Goal: Information Seeking & Learning: Learn about a topic

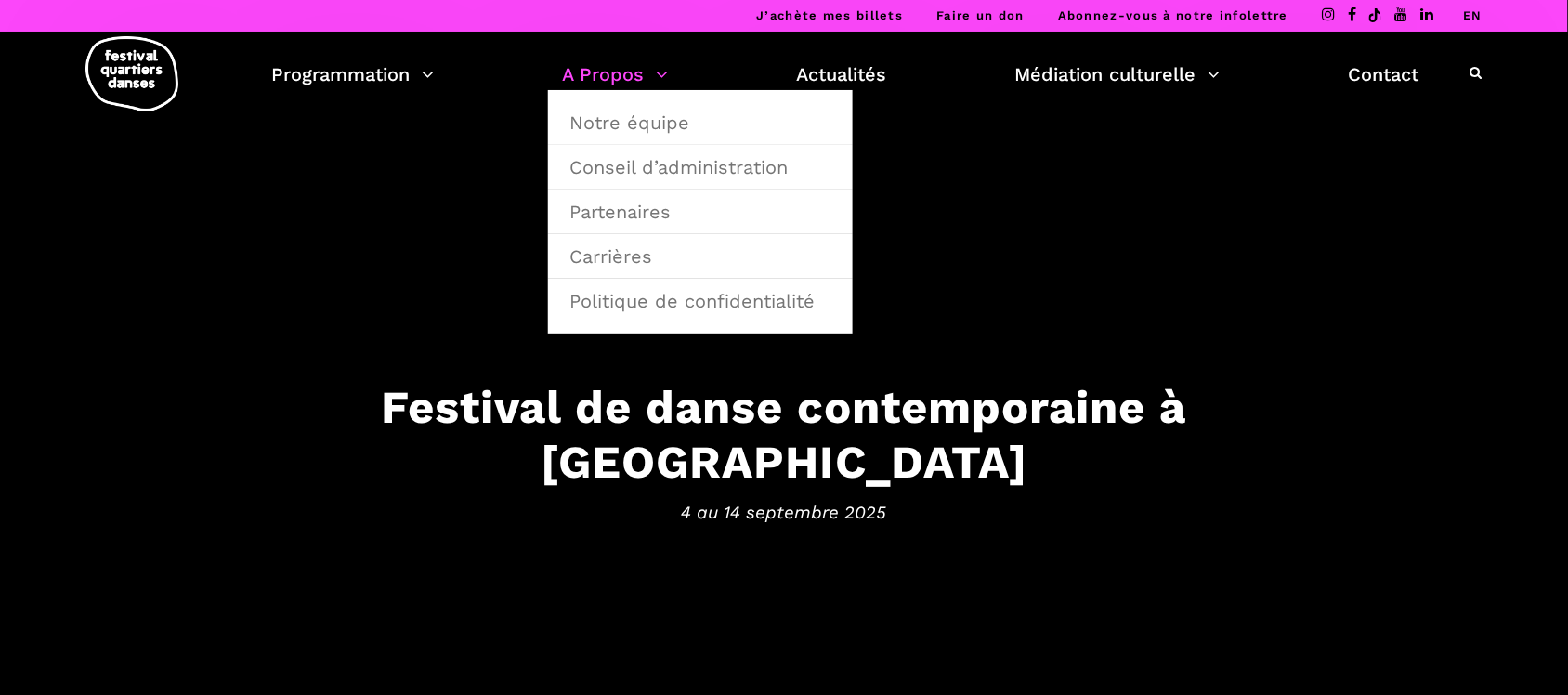
click at [601, 61] on link "A Propos" at bounding box center [615, 74] width 106 height 32
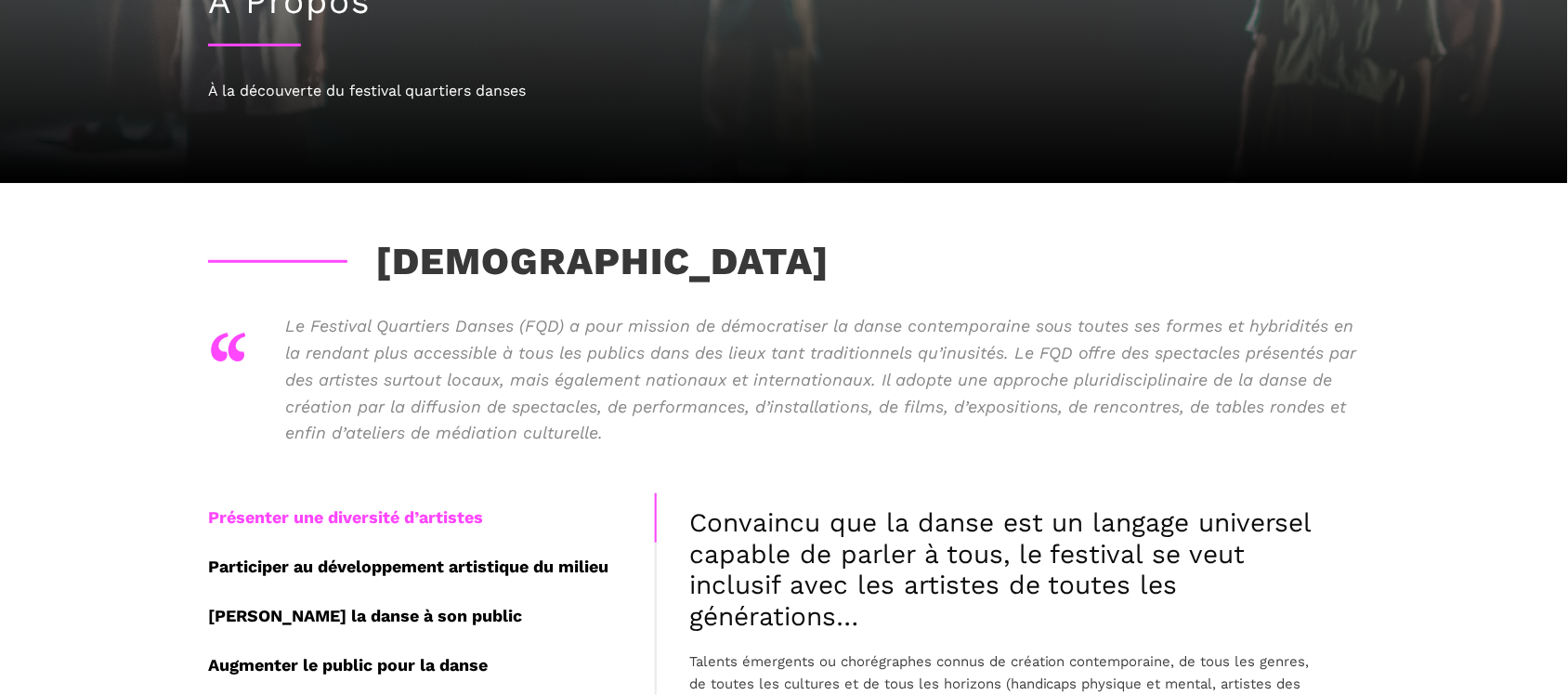
scroll to position [233, 0]
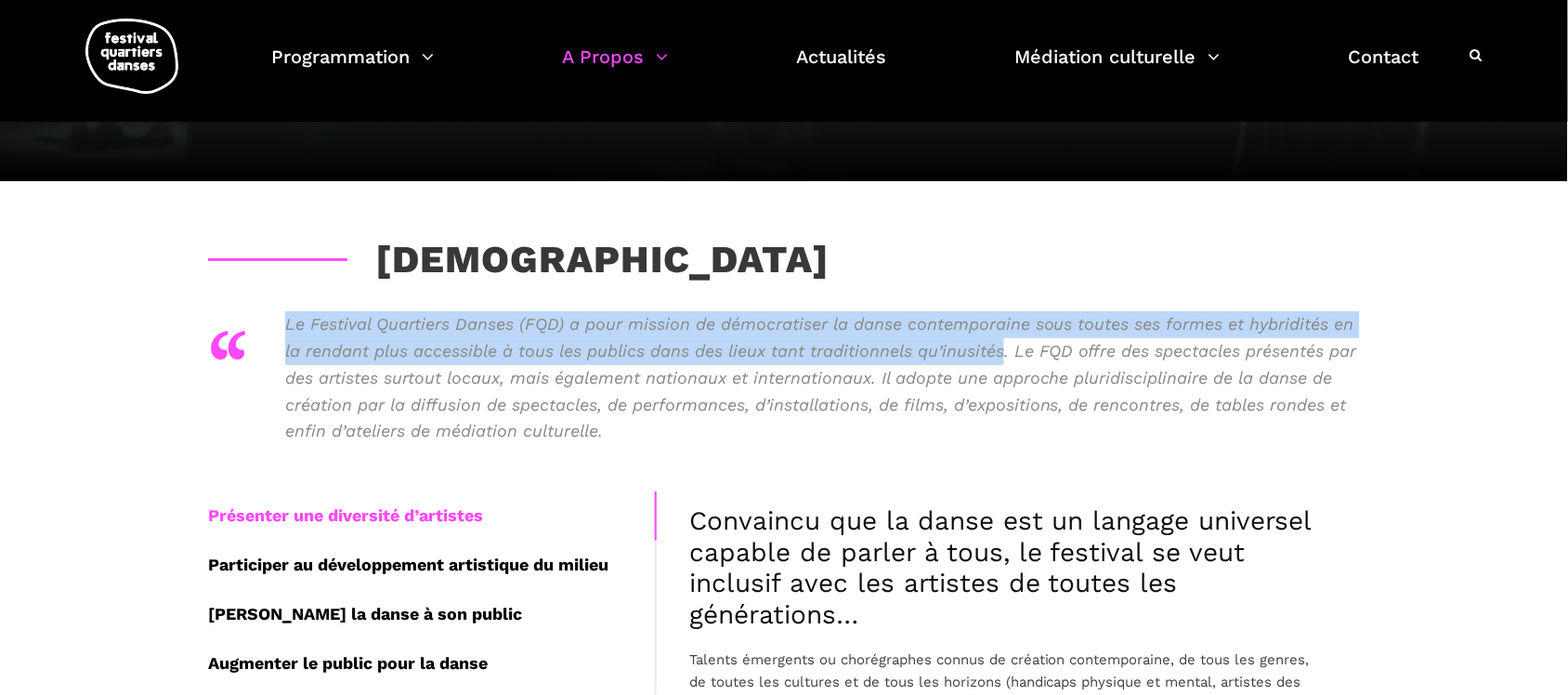
drag, startPoint x: 286, startPoint y: 326, endPoint x: 1004, endPoint y: 350, distance: 718.4
click at [1004, 350] on div "“ Le Festival Quartiers Danses (FQD) a pour mission de démocratiser la danse co…" at bounding box center [784, 388] width 1152 height 153
copy p "Le Festival Quartiers Danses (FQD) a pour mission de démocratiser la danse cont…"
